Goal: Task Accomplishment & Management: Use online tool/utility

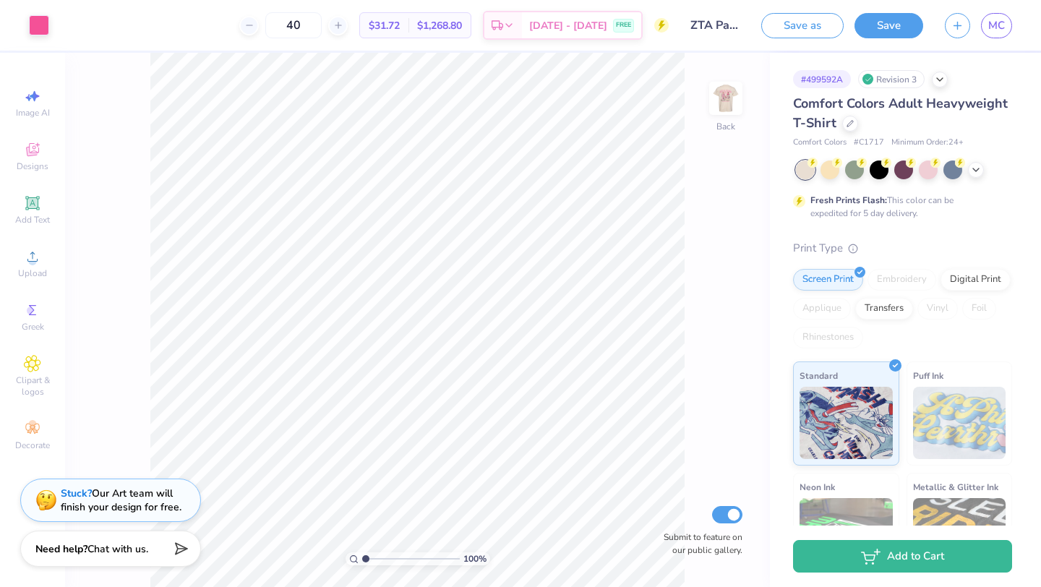
click at [707, 96] on div "100 % Back Submit to feature on our public gallery." at bounding box center [417, 320] width 705 height 534
click at [714, 97] on img at bounding box center [726, 98] width 58 height 58
click at [851, 123] on icon at bounding box center [850, 122] width 7 height 7
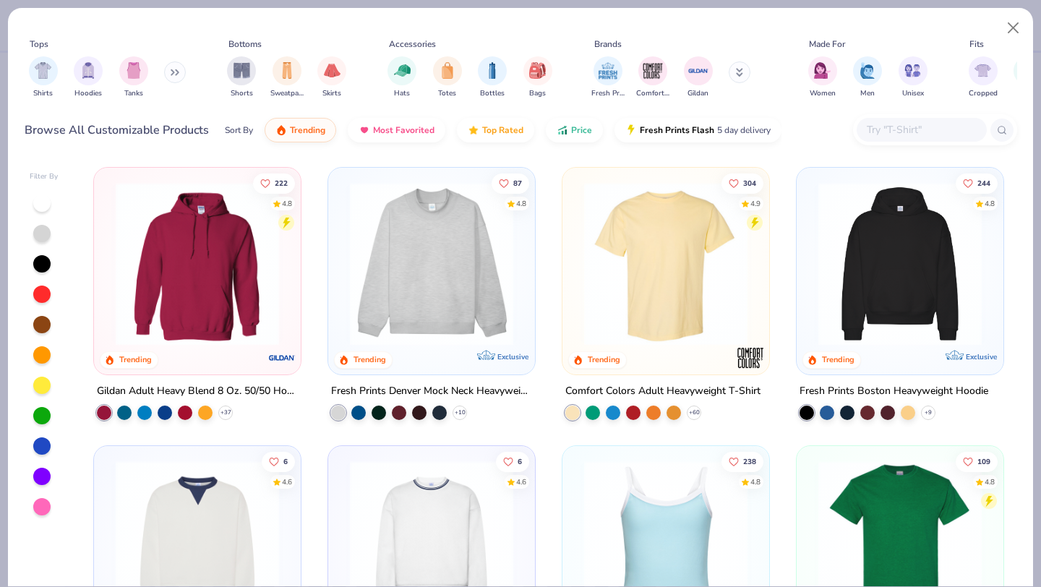
click at [888, 132] on input "text" at bounding box center [920, 129] width 111 height 17
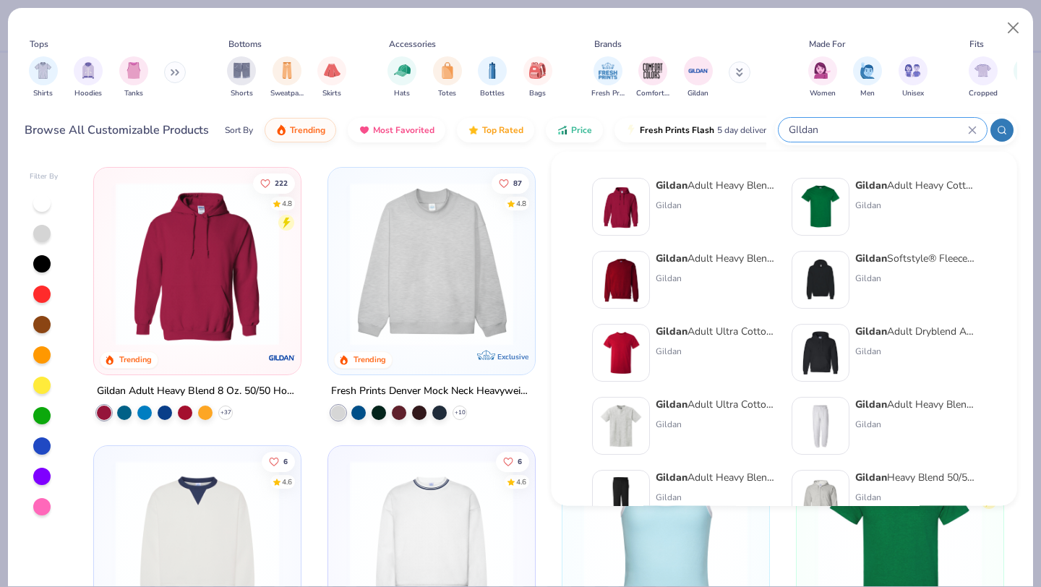
type input "GIldan"
click at [834, 190] on img at bounding box center [820, 206] width 45 height 45
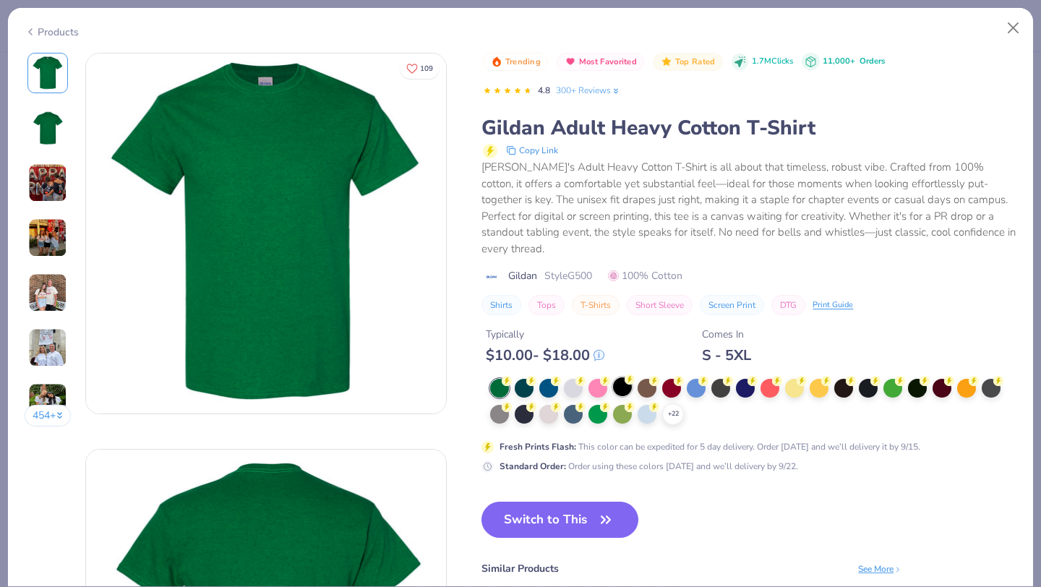
scroll to position [7, 0]
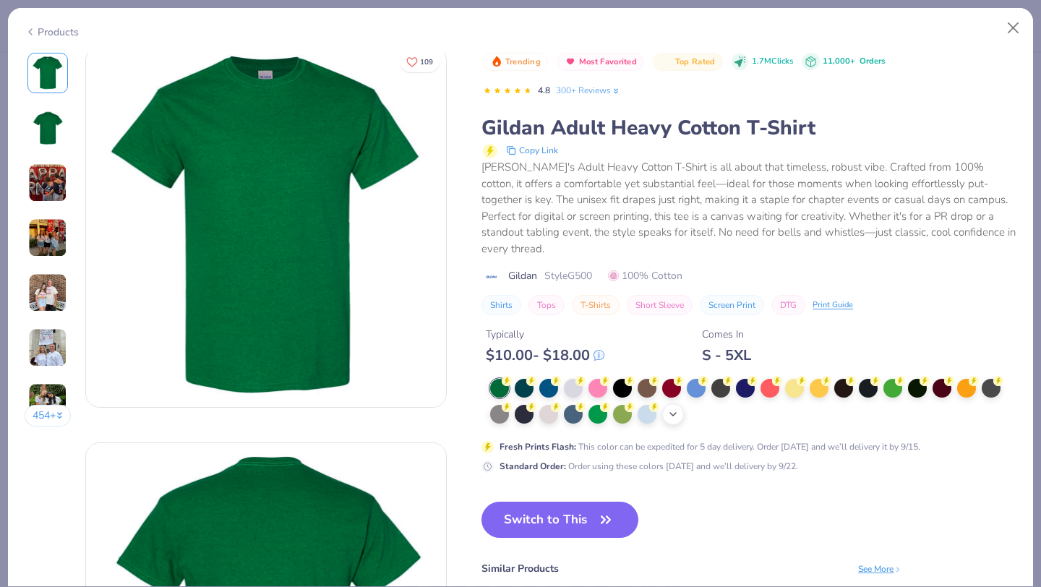
click at [675, 413] on polyline at bounding box center [673, 414] width 6 height 3
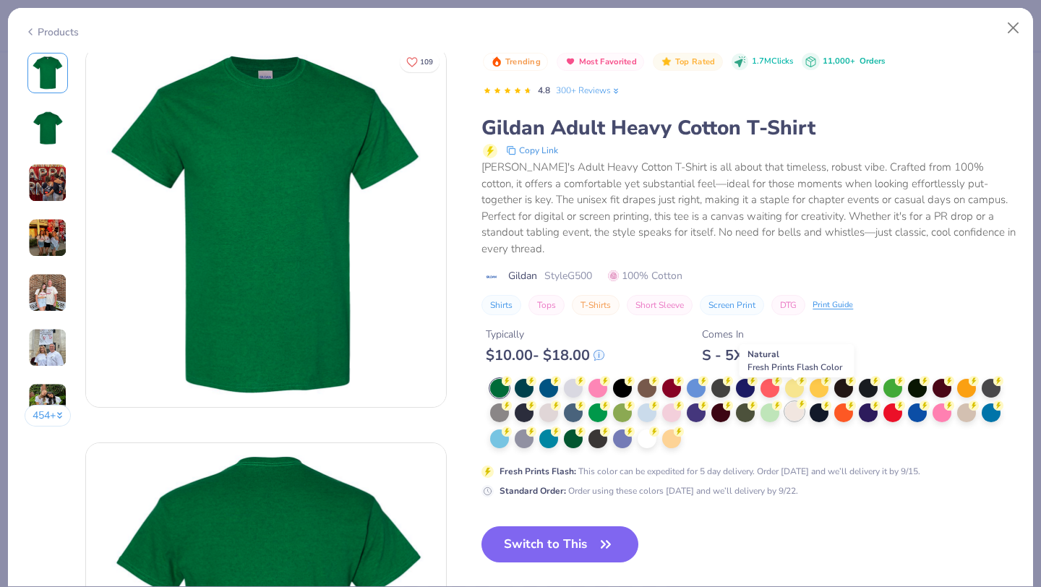
click at [800, 402] on div at bounding box center [794, 411] width 19 height 19
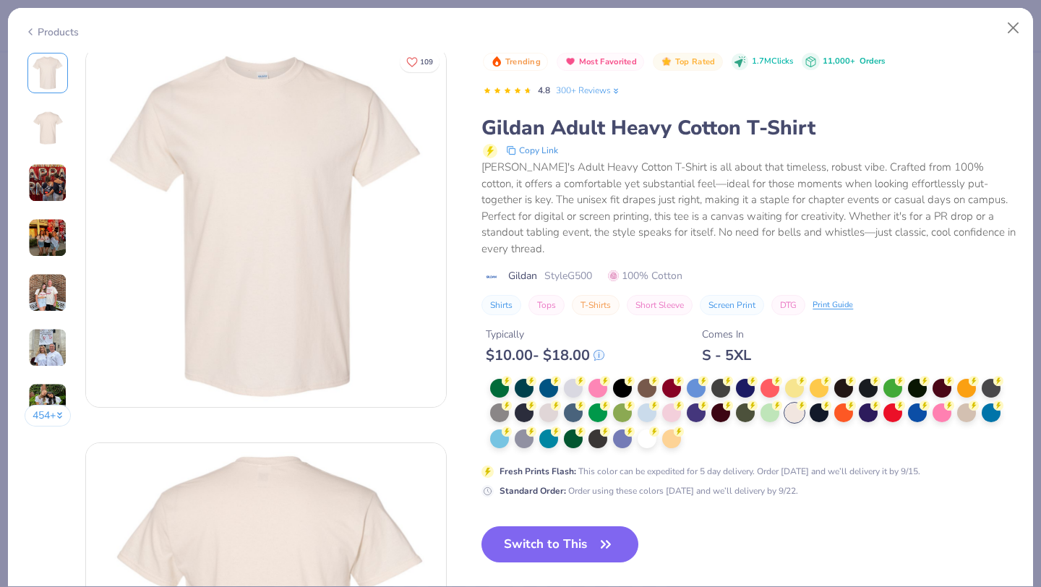
click at [600, 534] on icon "button" at bounding box center [606, 544] width 20 height 20
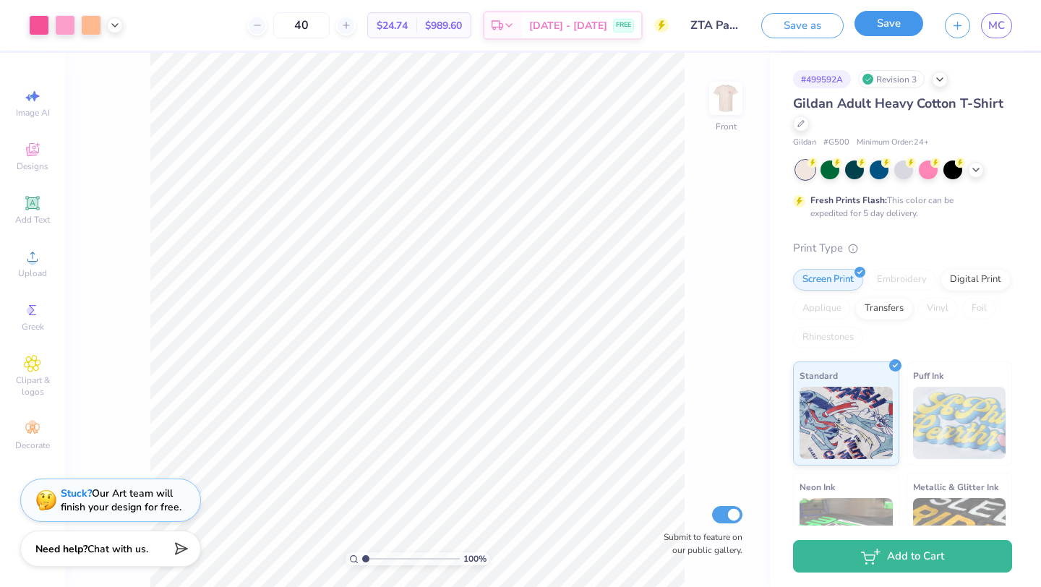
click at [890, 26] on button "Save" at bounding box center [889, 23] width 69 height 25
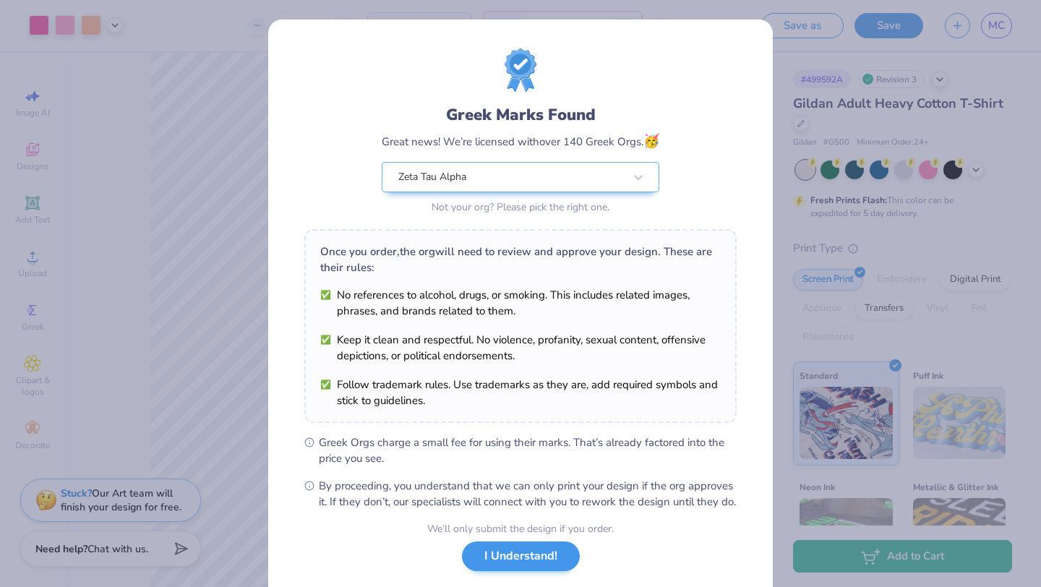
click at [553, 586] on div "We’ll only submit the design if you order. I Understand! No Greek marks in your…" at bounding box center [520, 566] width 187 height 91
click at [521, 568] on button "I Understand!" at bounding box center [521, 557] width 118 height 30
